Goal: Go to known website: Access a specific website the user already knows

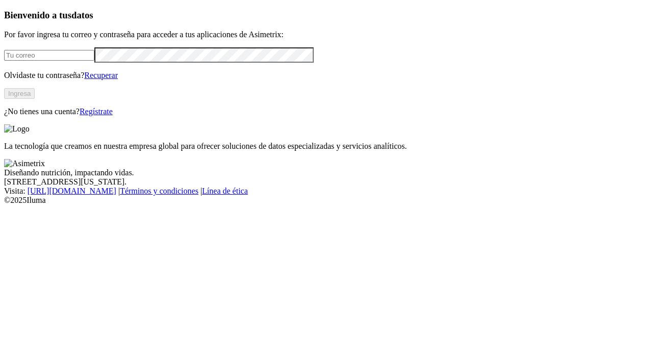
type input "[EMAIL_ADDRESS][PERSON_NAME][DOMAIN_NAME]"
click at [35, 99] on button "Ingresa" at bounding box center [19, 93] width 31 height 11
